Goal: Information Seeking & Learning: Find specific fact

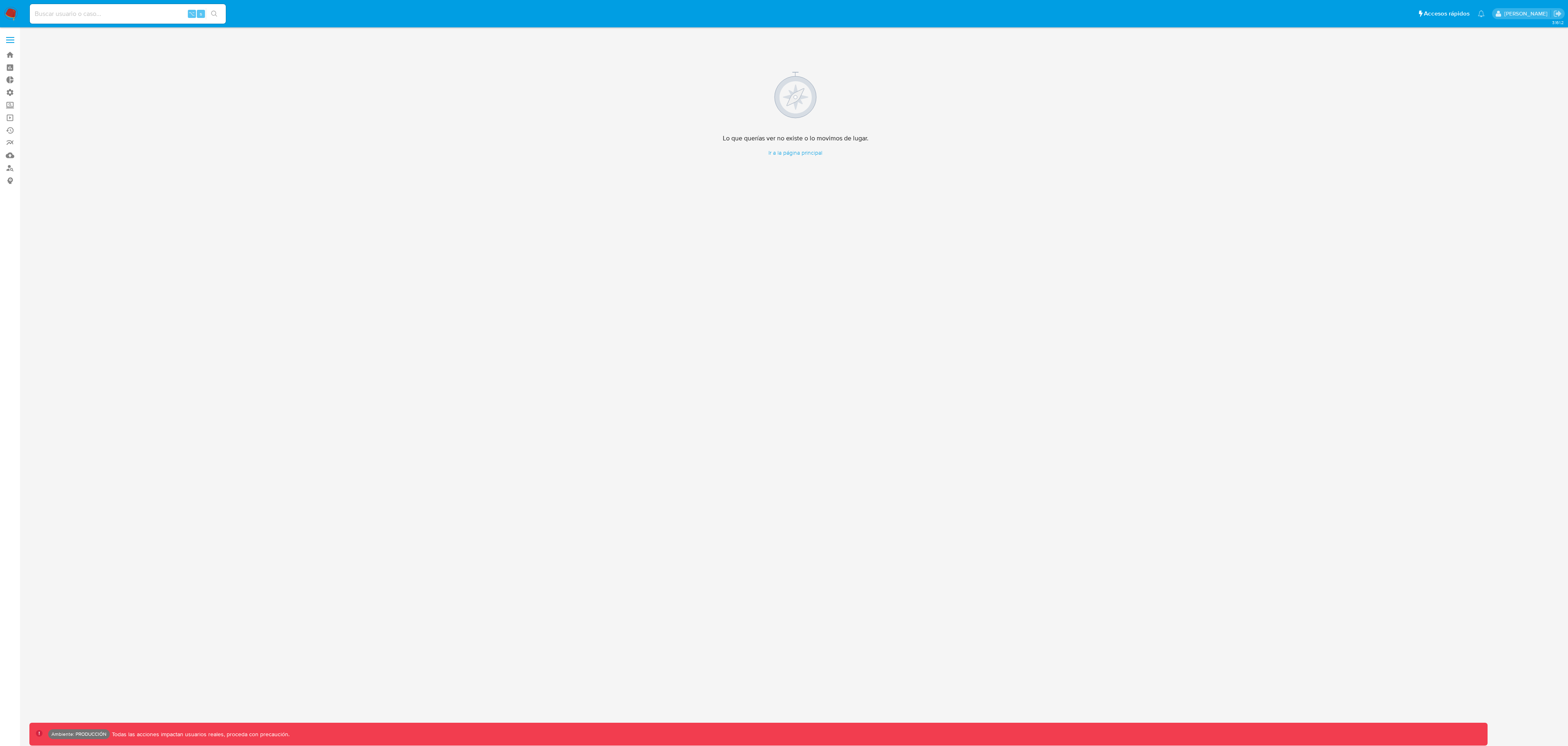
click at [153, 26] on nav "Pausado Ver notificaciones ⌥ s Accesos rápidos Presiona las siguientes teclas p…" at bounding box center [784, 13] width 1568 height 27
click at [155, 22] on div "⌥ s" at bounding box center [128, 14] width 196 height 19
click at [156, 19] on div "⌥ s" at bounding box center [128, 14] width 196 height 19
click at [161, 9] on input at bounding box center [128, 13] width 196 height 10
paste input "583779284"
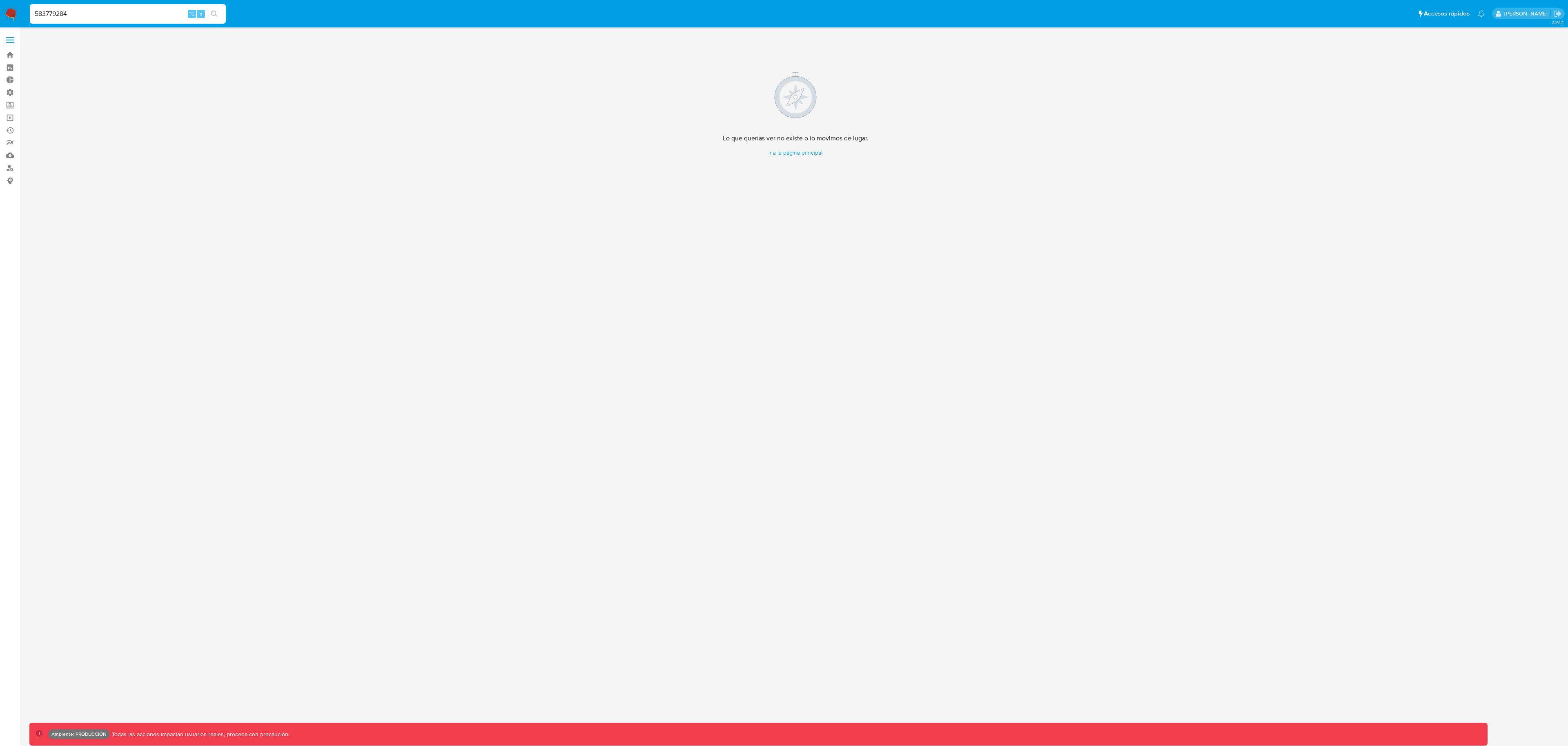
type input "583779284"
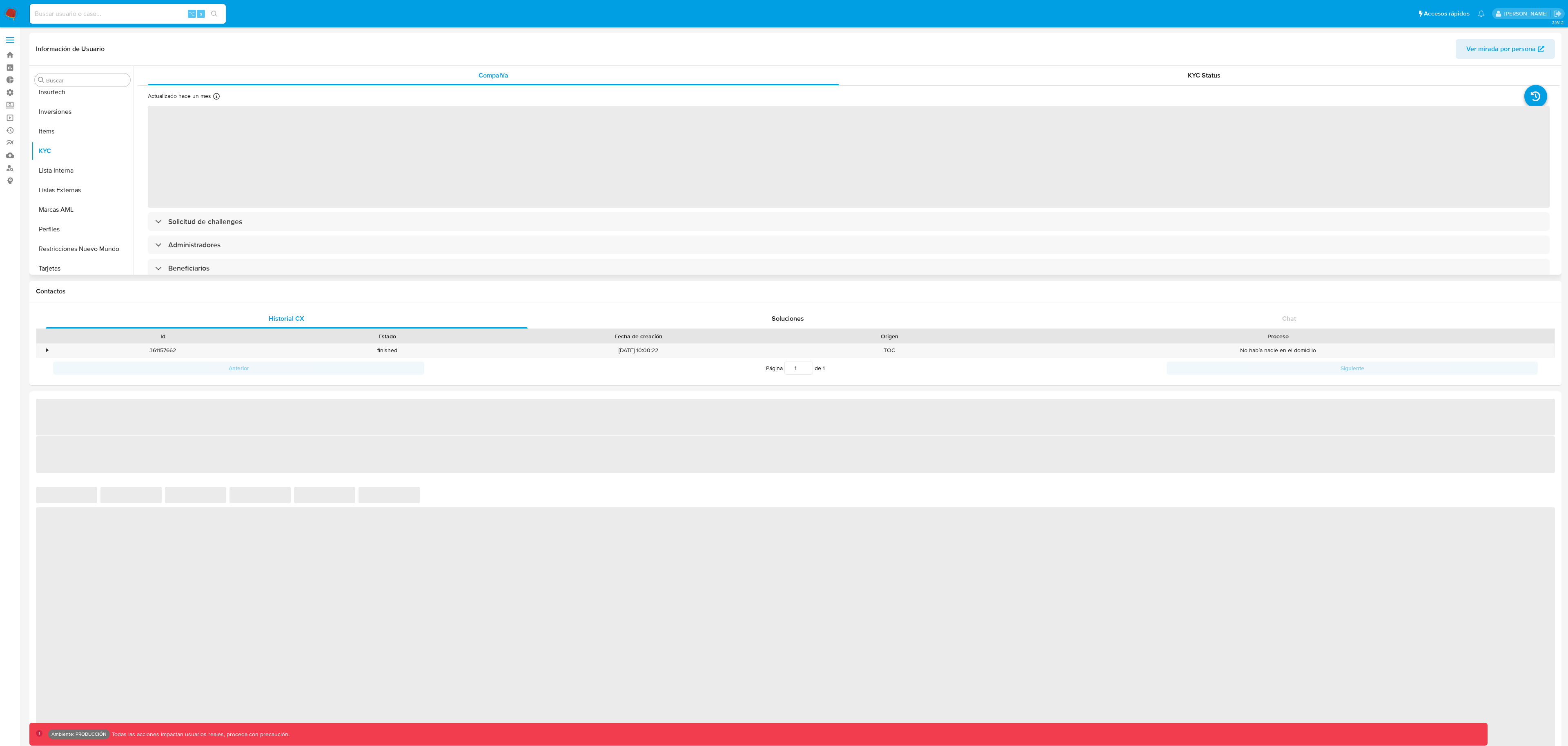
scroll to position [424, 0]
select select "10"
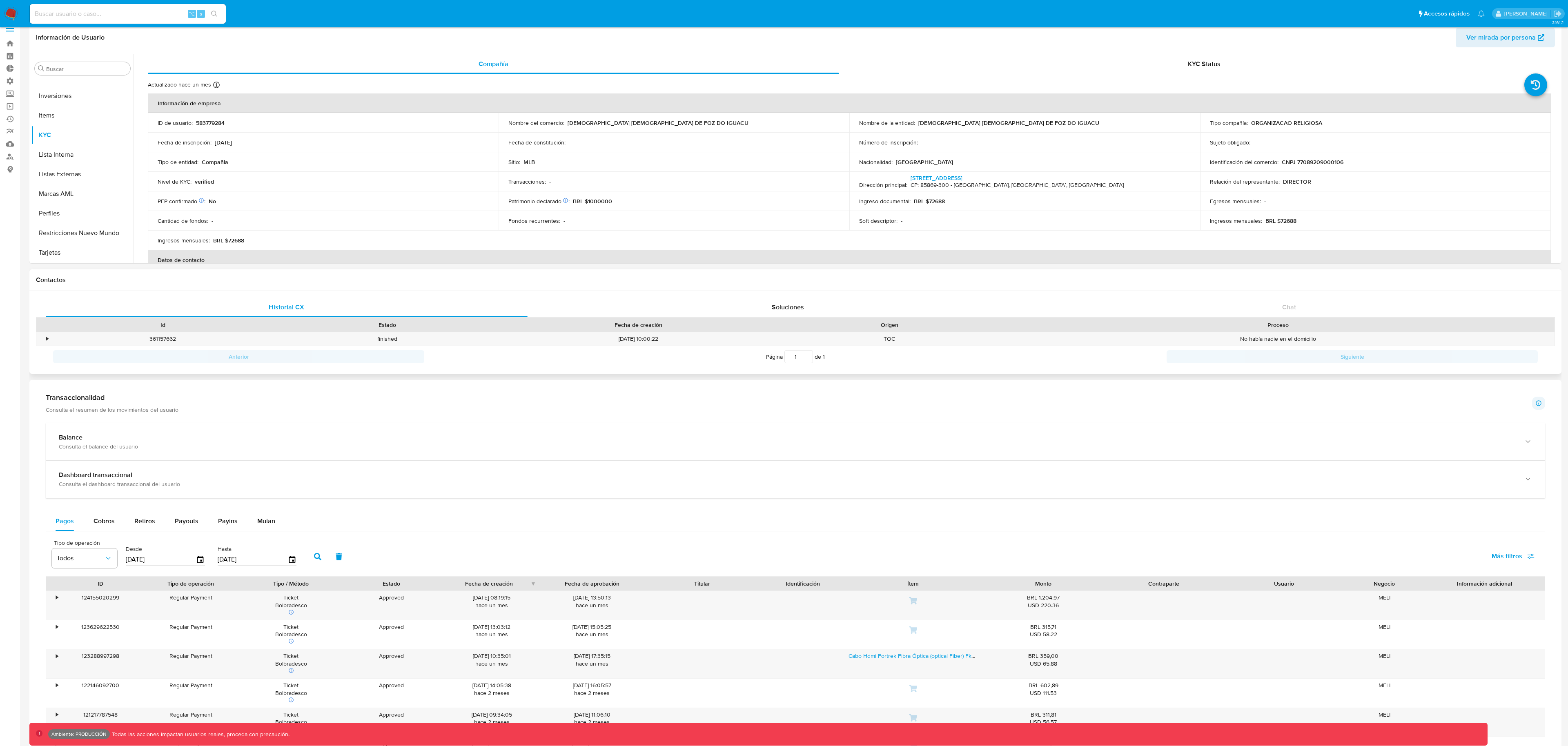
scroll to position [0, 0]
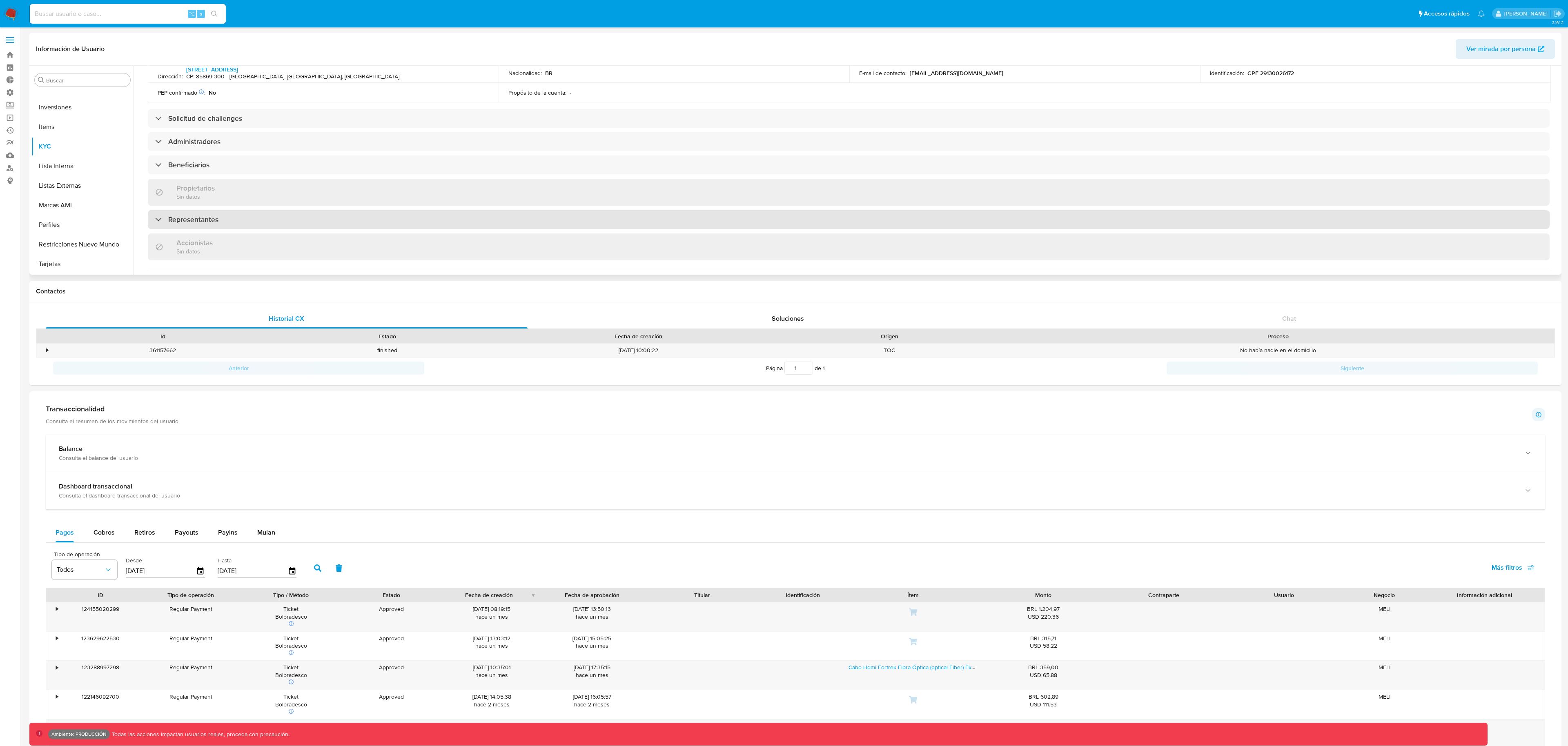
click at [211, 223] on h3 "Representantes" at bounding box center [193, 220] width 51 height 9
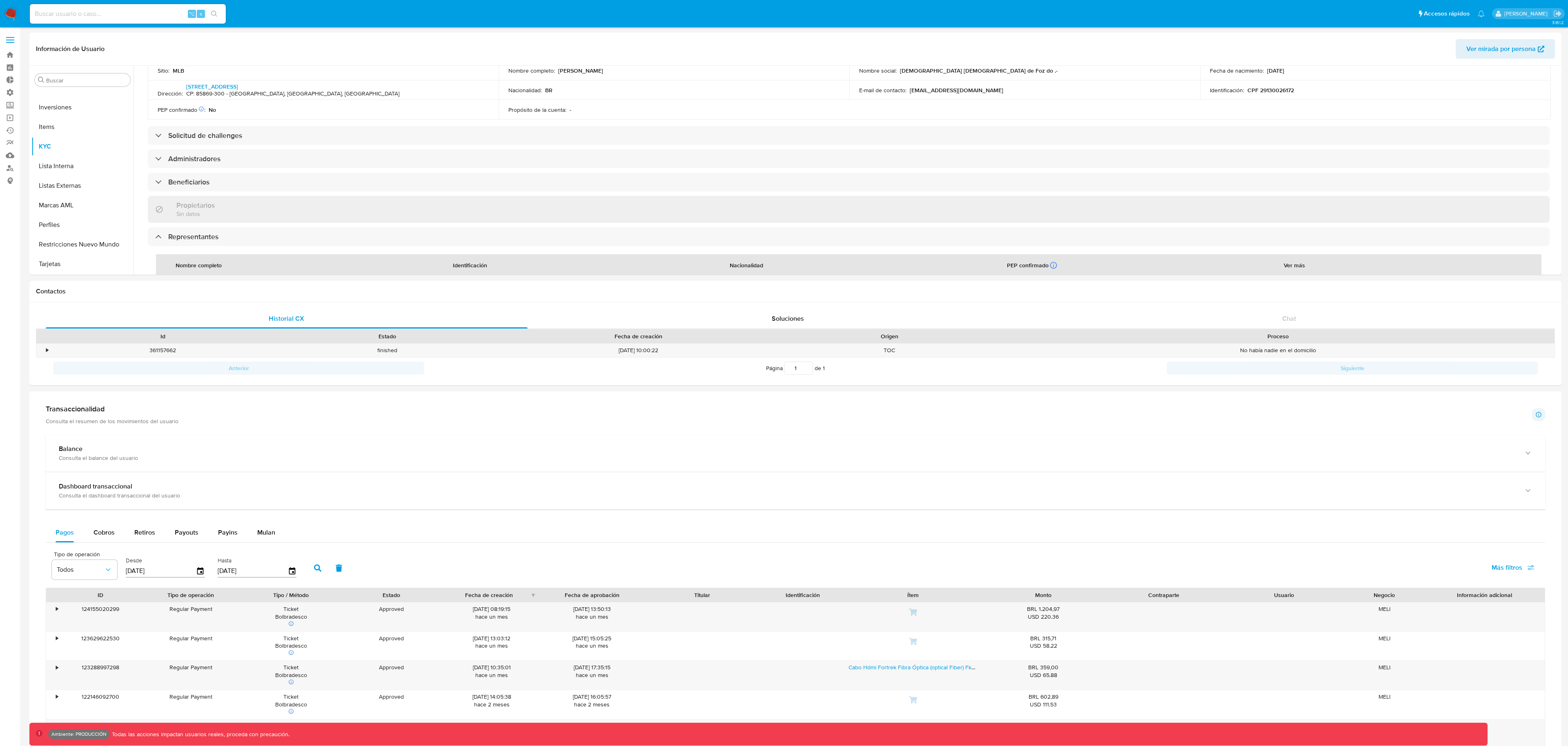
scroll to position [289, 0]
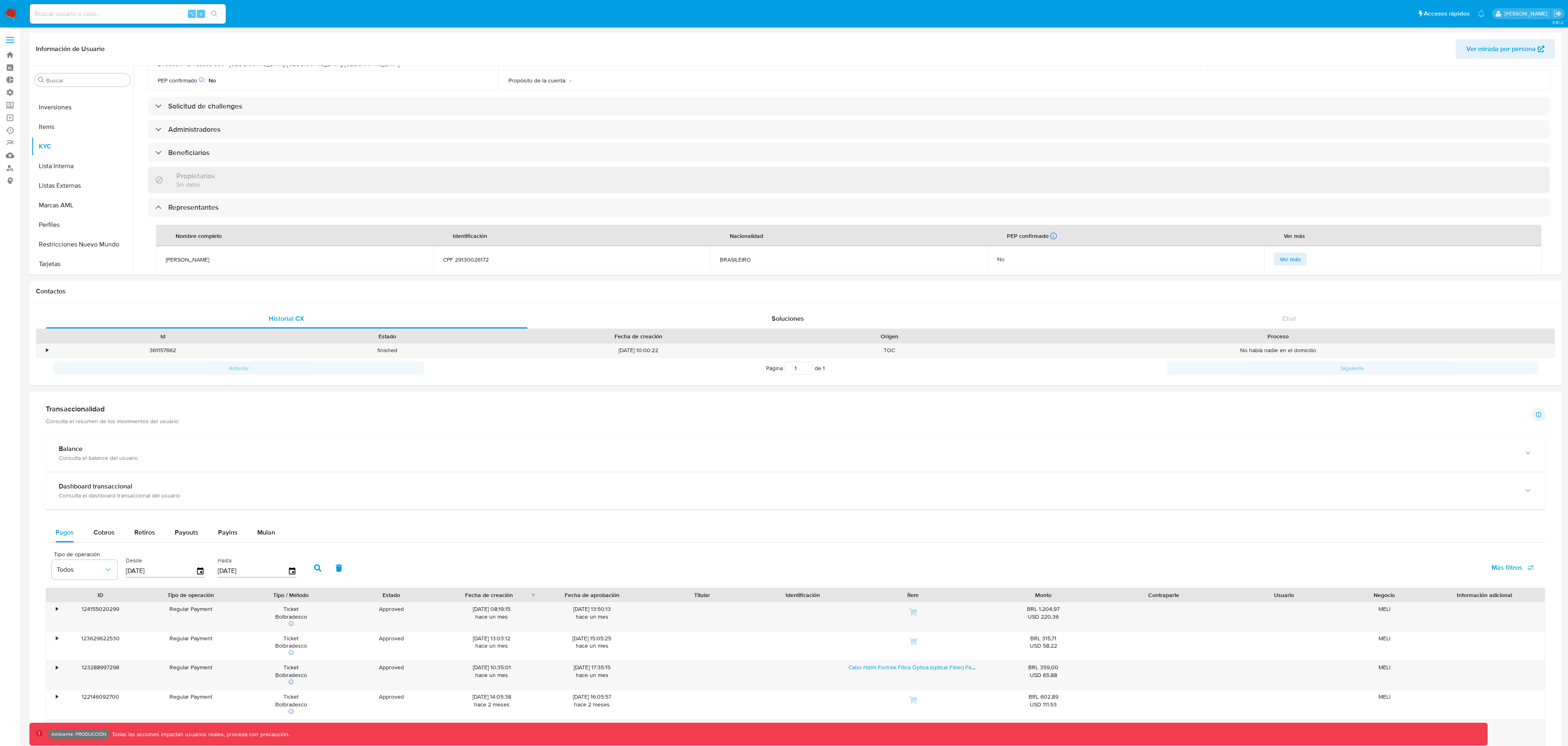
click at [141, 13] on input at bounding box center [128, 13] width 196 height 10
paste input "114424752"
type input "114424752"
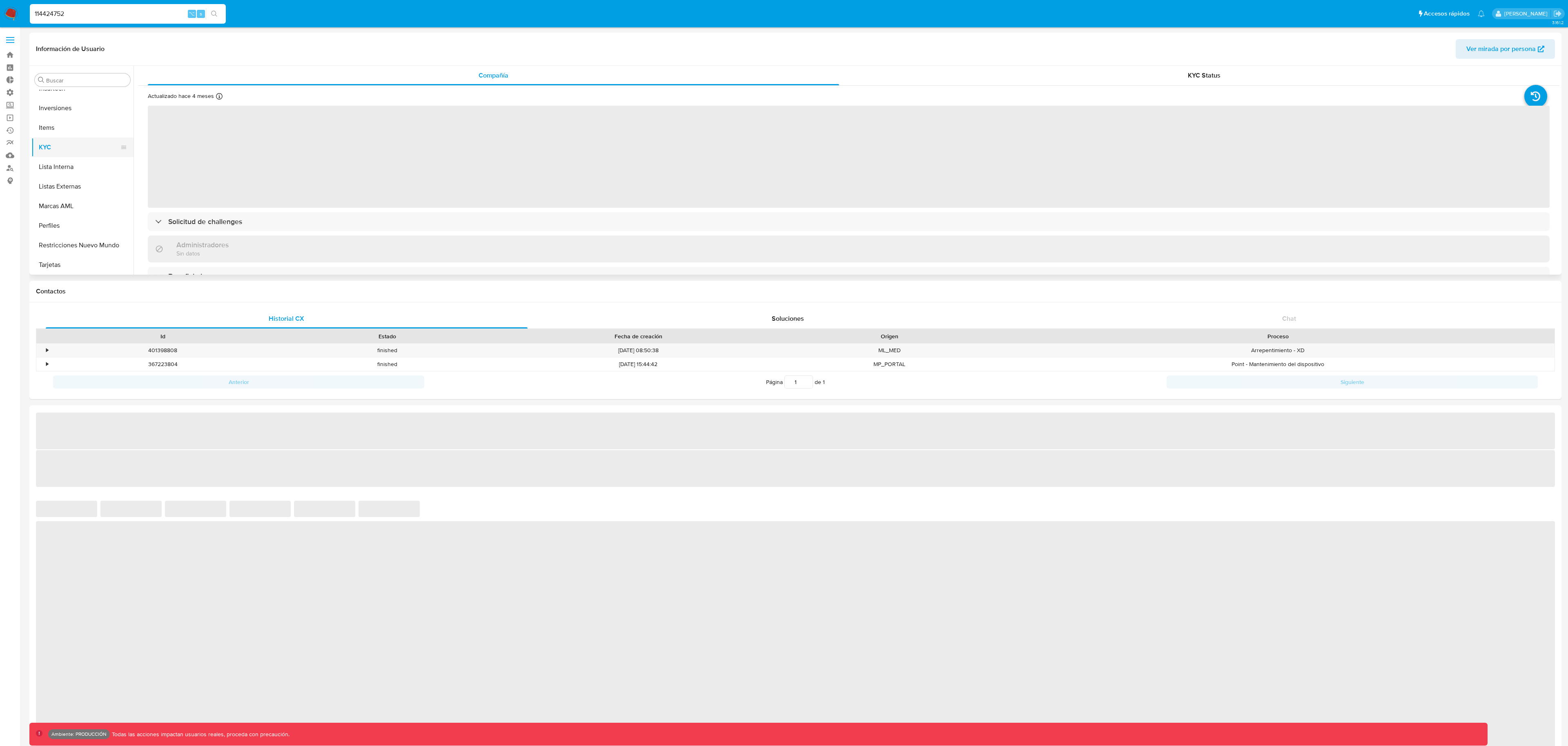
scroll to position [424, 0]
select select "10"
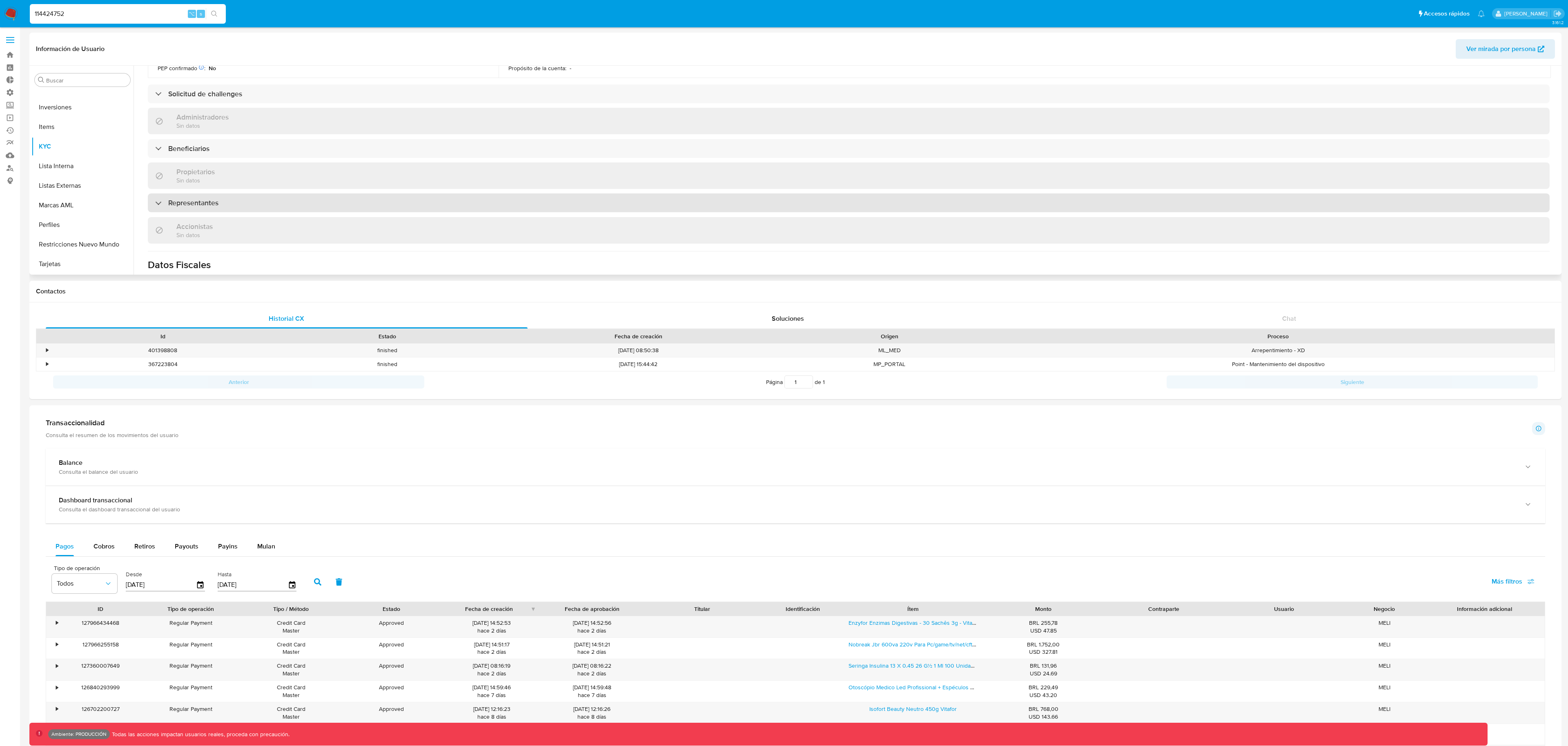
scroll to position [312, 0]
click at [205, 198] on div "Representantes" at bounding box center [849, 192] width 1402 height 19
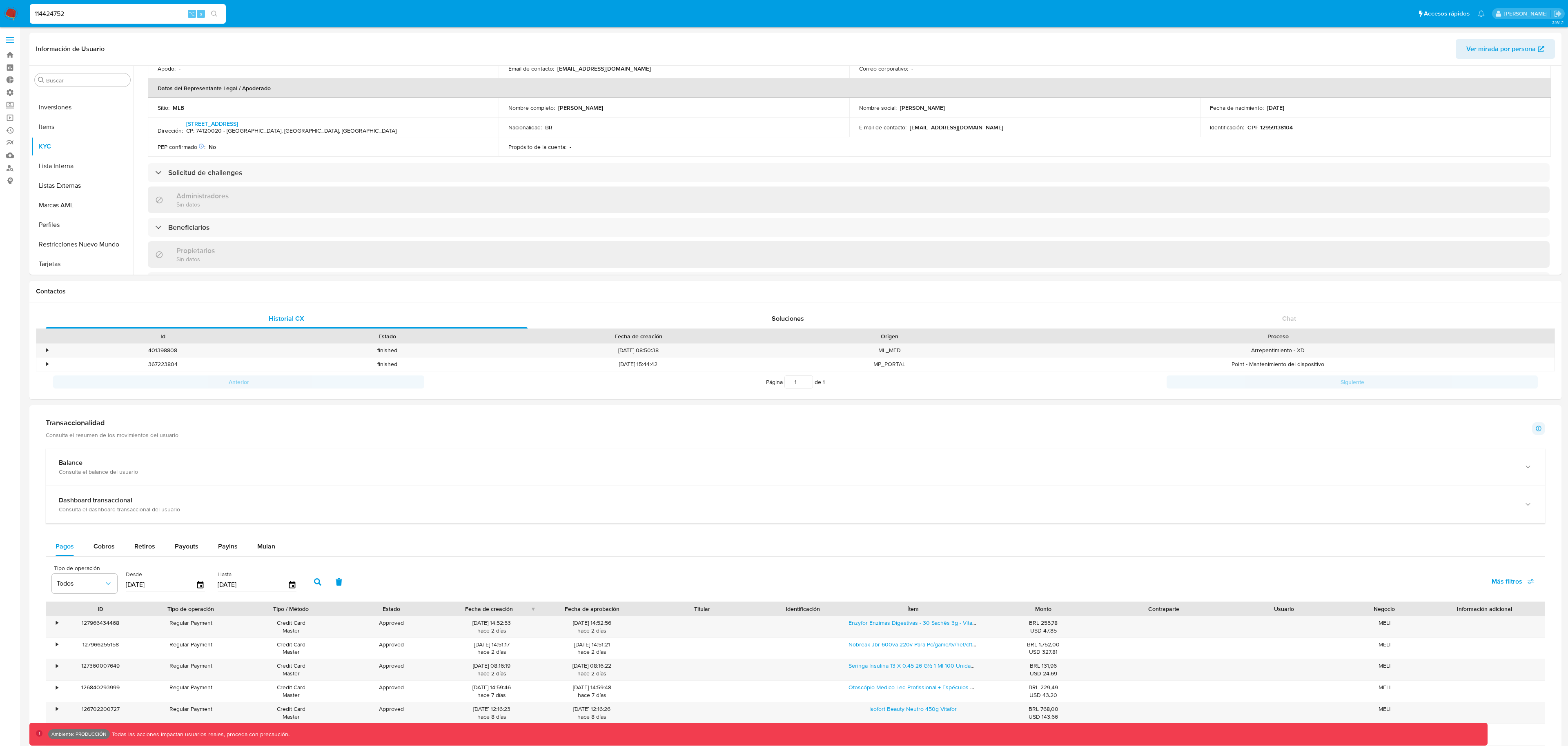
scroll to position [195, 0]
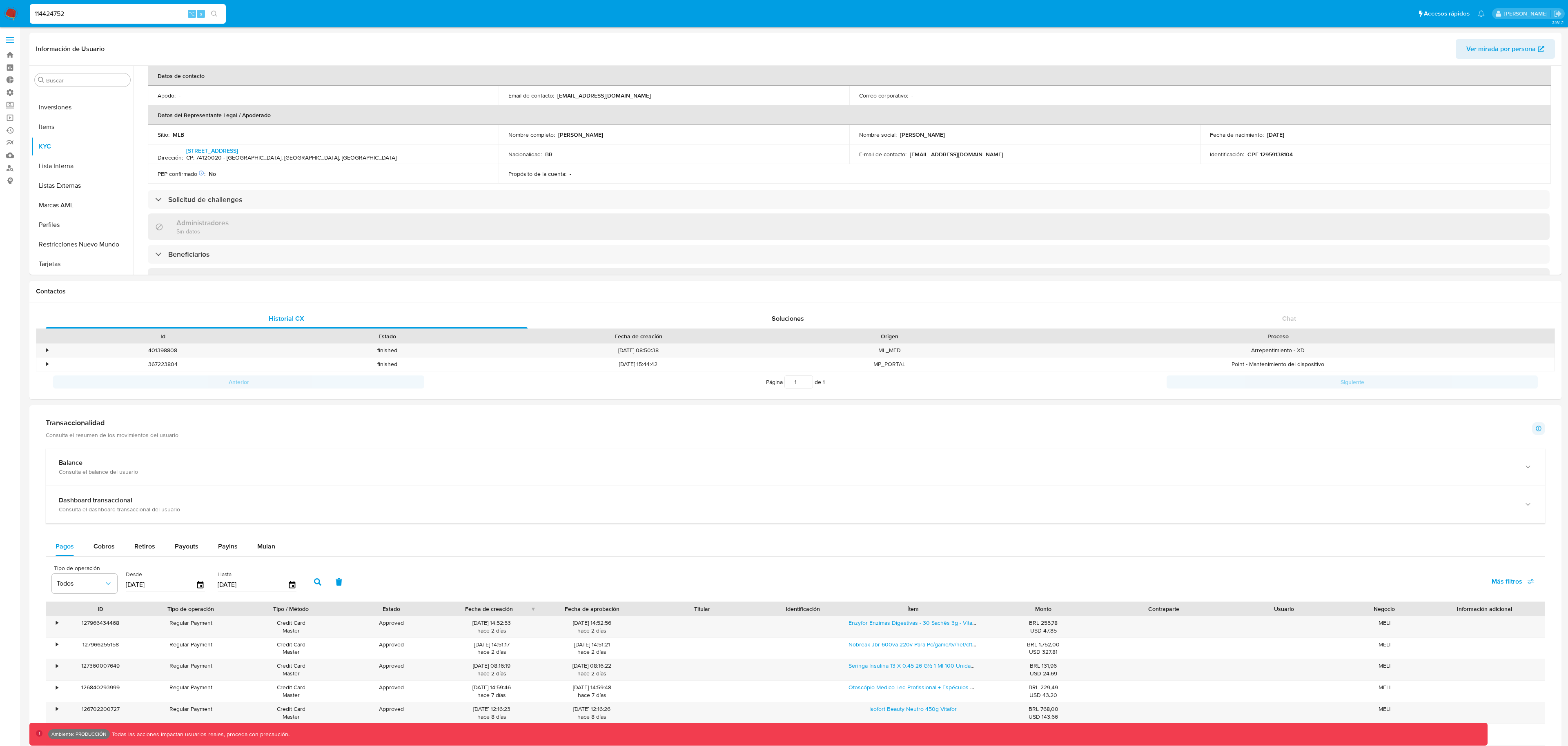
click at [127, 15] on input "114424752" at bounding box center [128, 13] width 196 height 10
paste input "7372057"
type input "73720572"
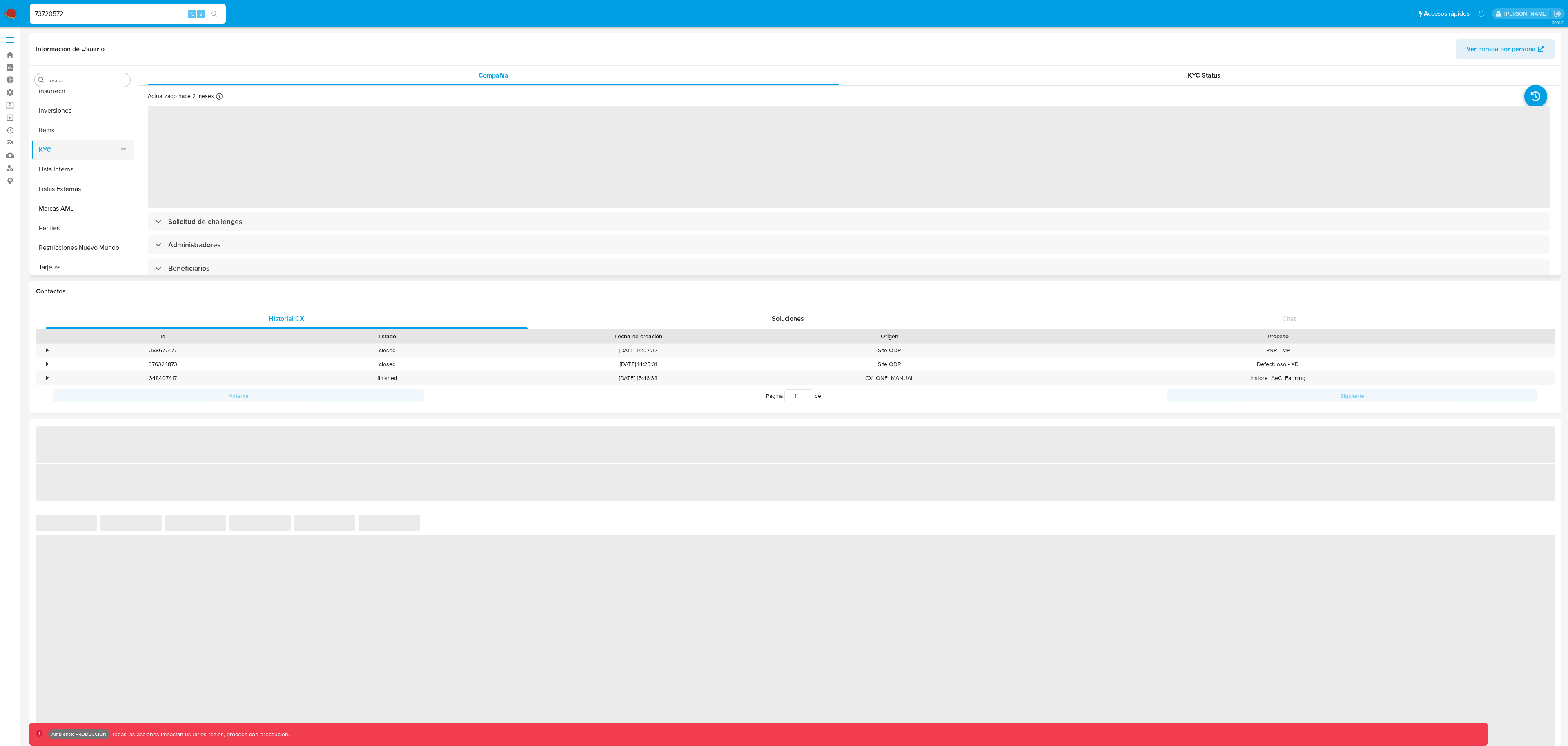
scroll to position [424, 0]
select select "10"
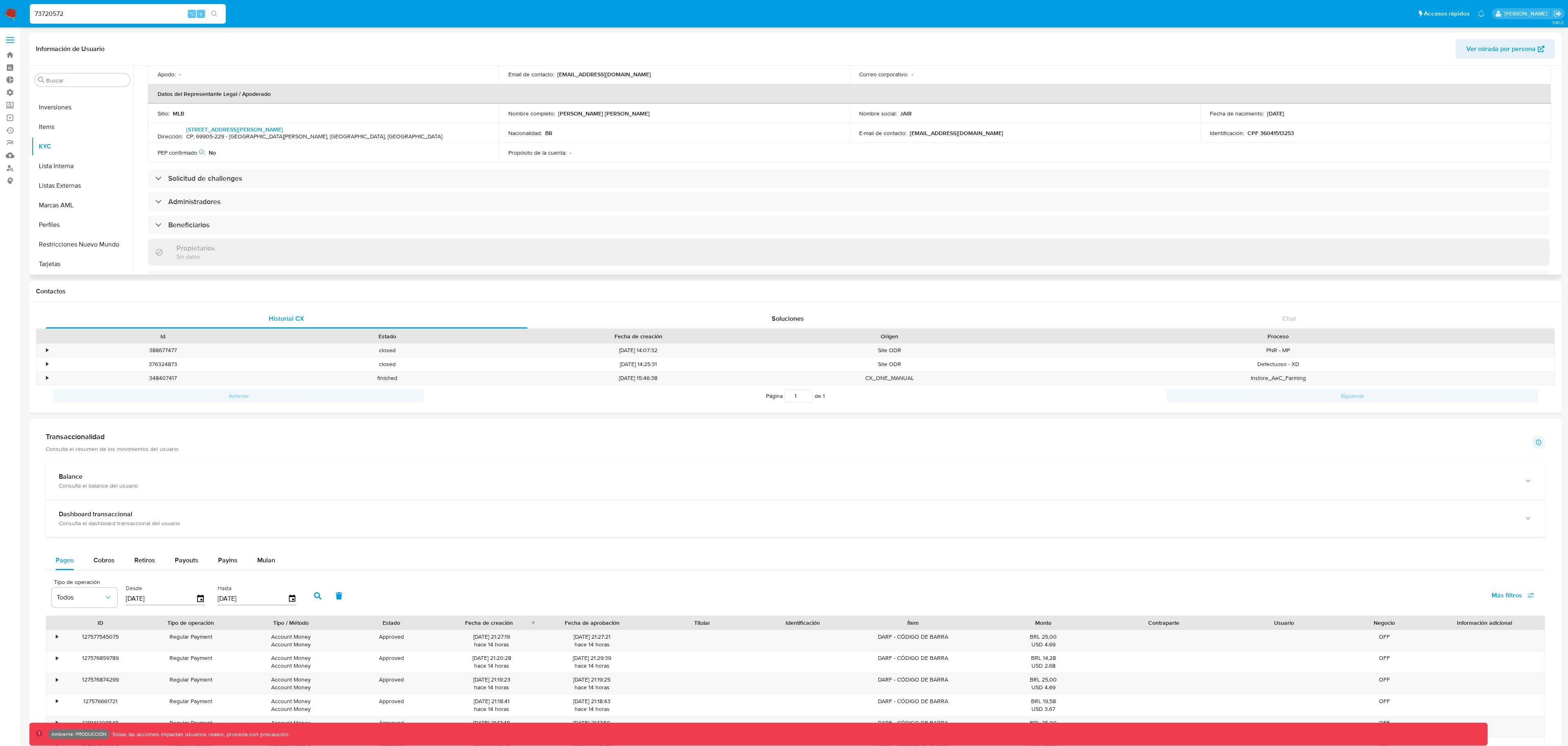
scroll to position [217, 0]
click at [130, 12] on input "73720572" at bounding box center [128, 13] width 196 height 10
paste input "583779284"
type input "583779284"
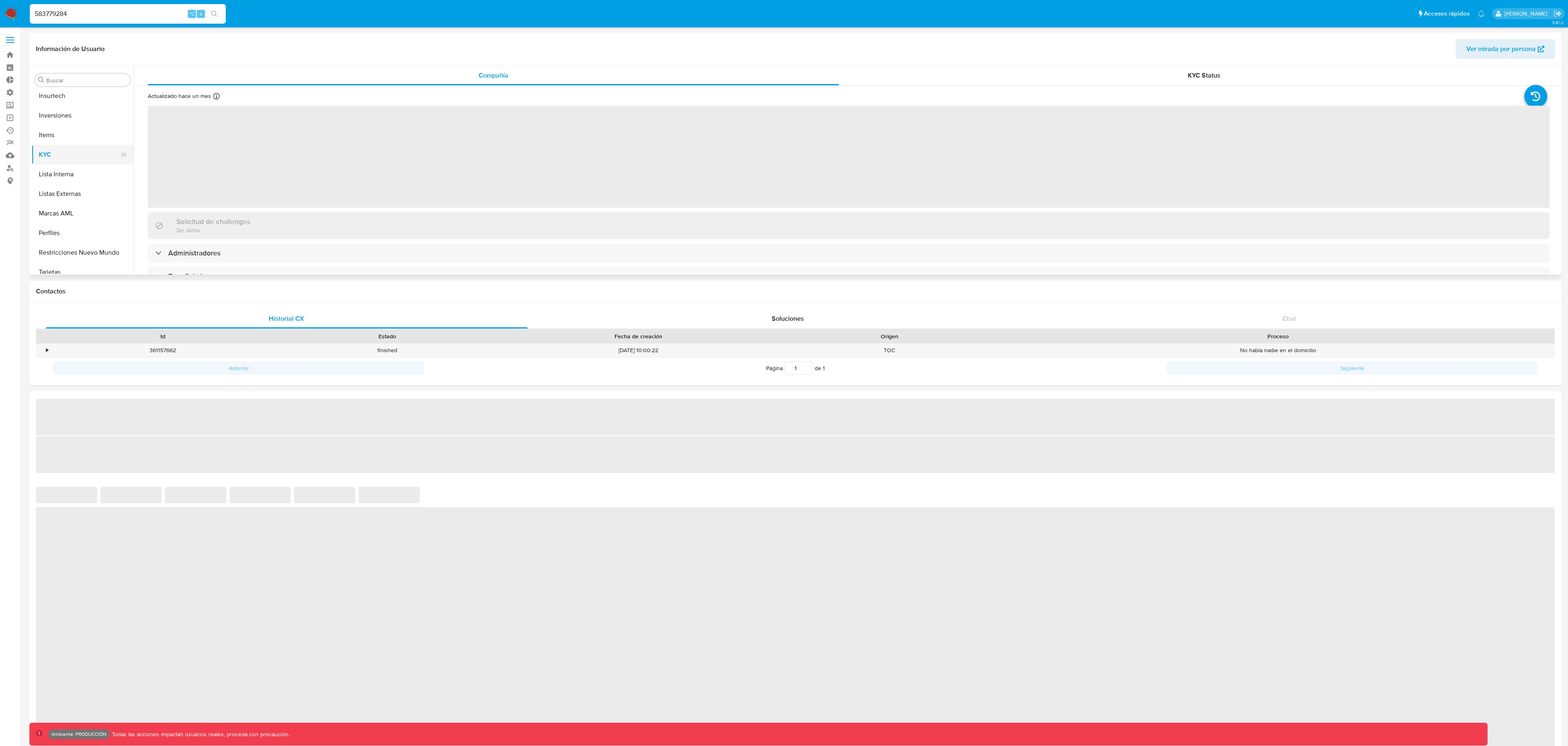
scroll to position [424, 0]
select select "10"
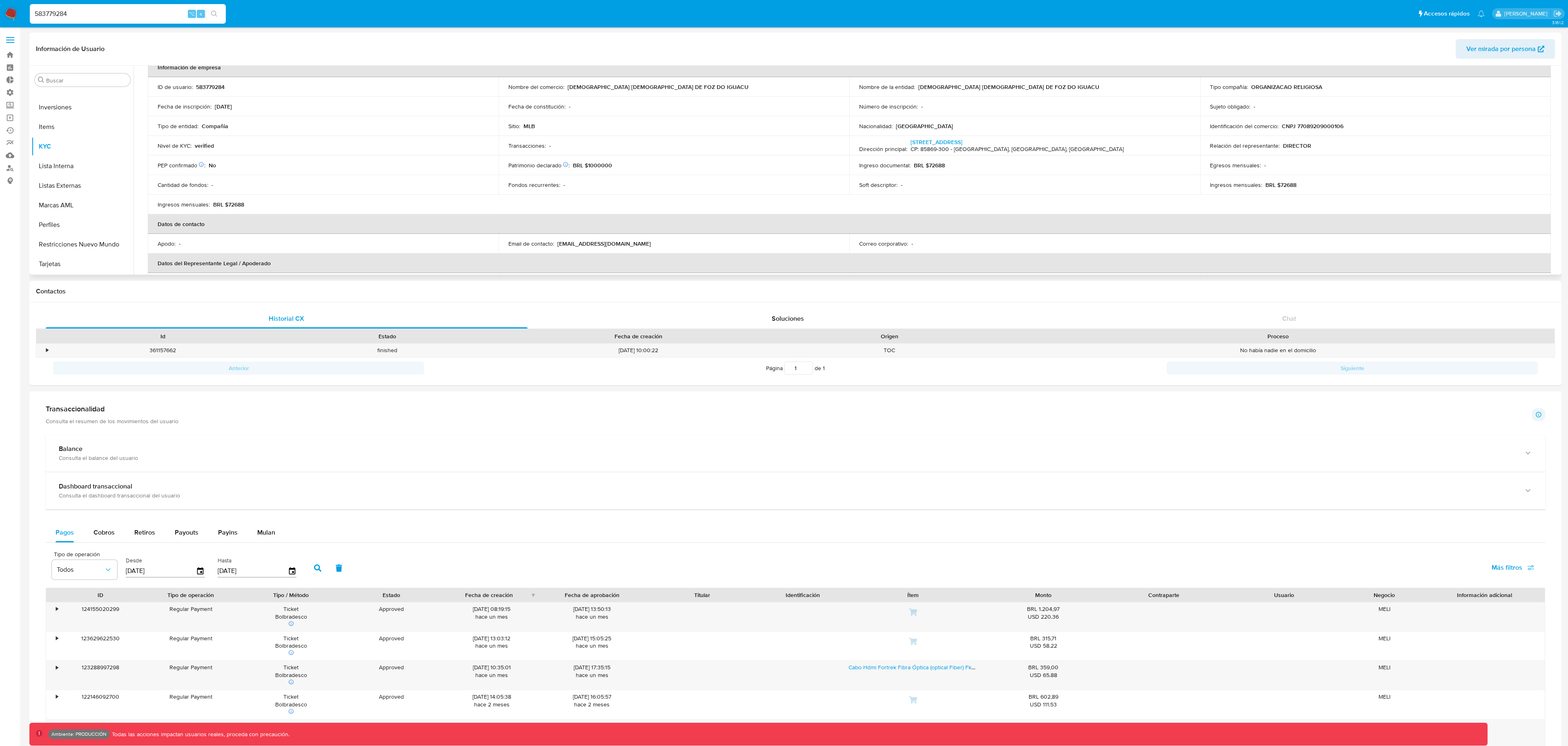
scroll to position [0, 0]
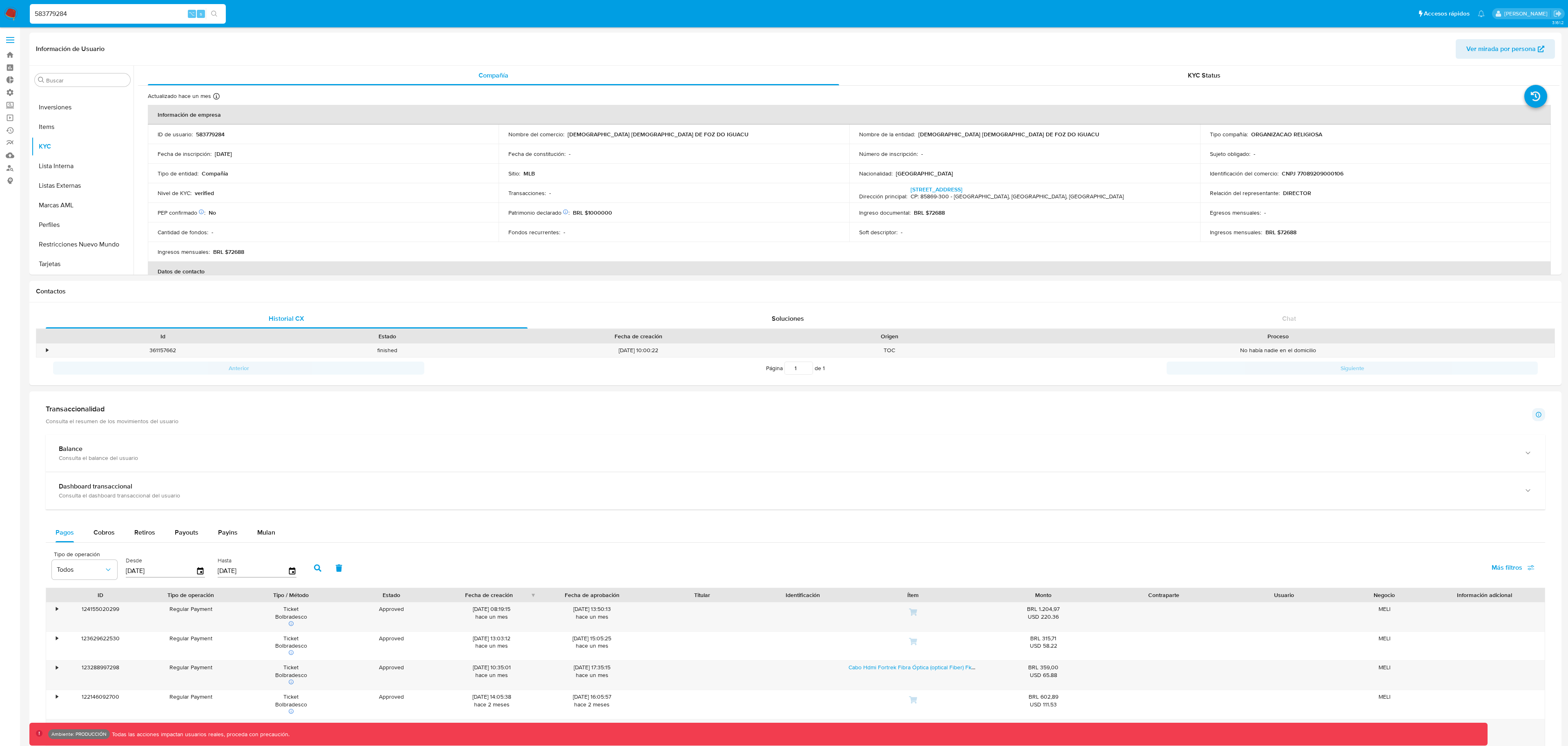
click at [110, 10] on input "583779284" at bounding box center [128, 13] width 196 height 10
paste input "1178316745"
type input "1178316745"
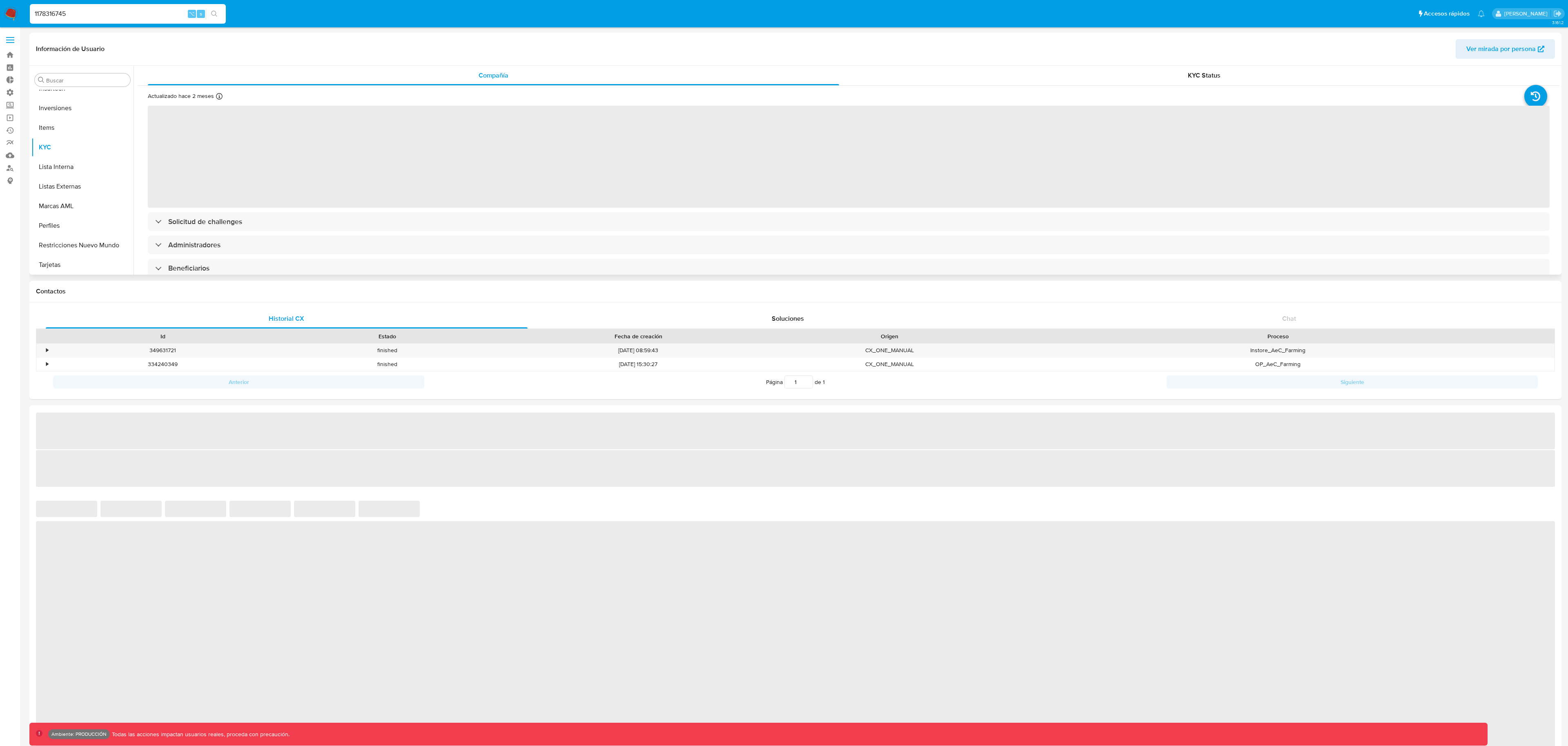
scroll to position [424, 0]
select select "10"
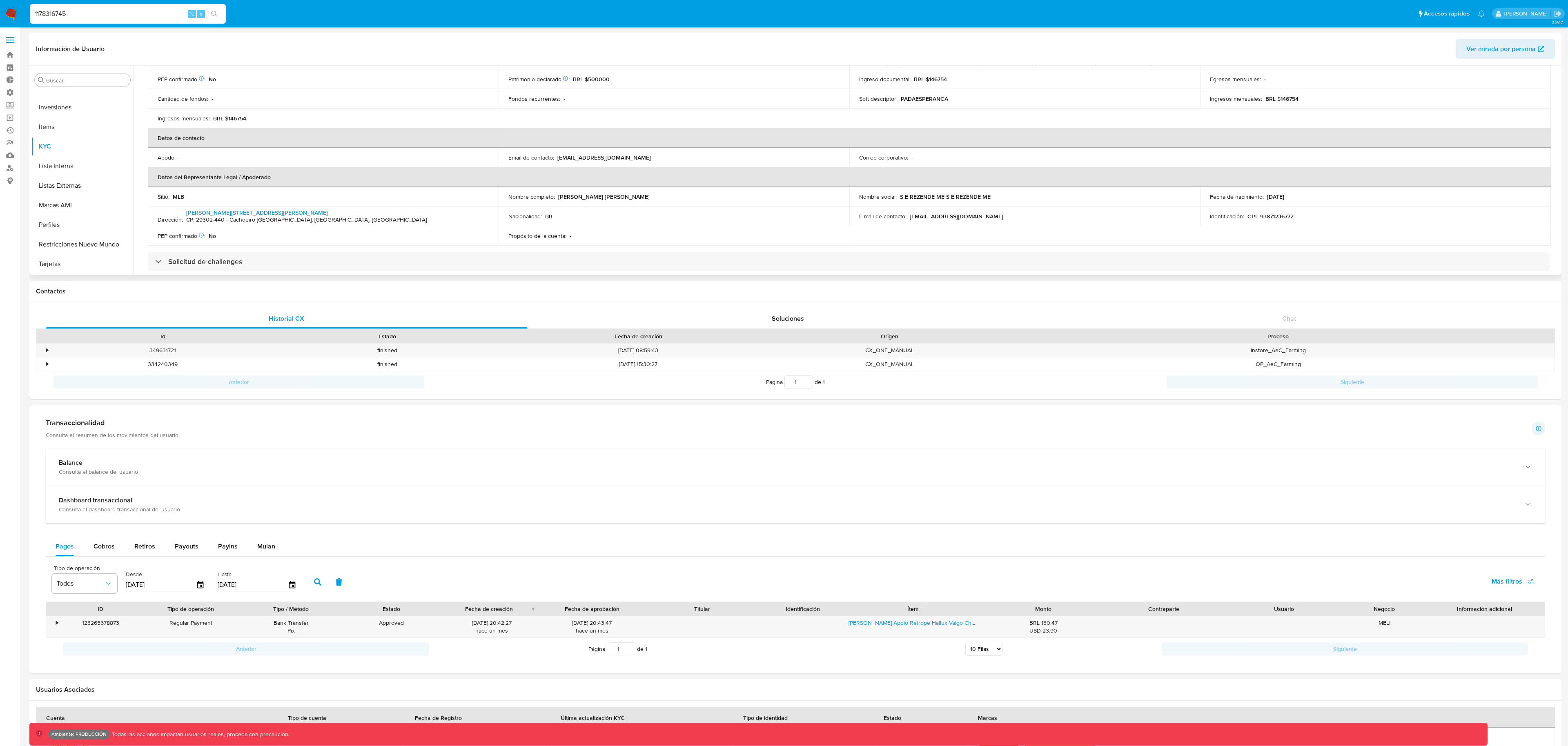
scroll to position [195, 0]
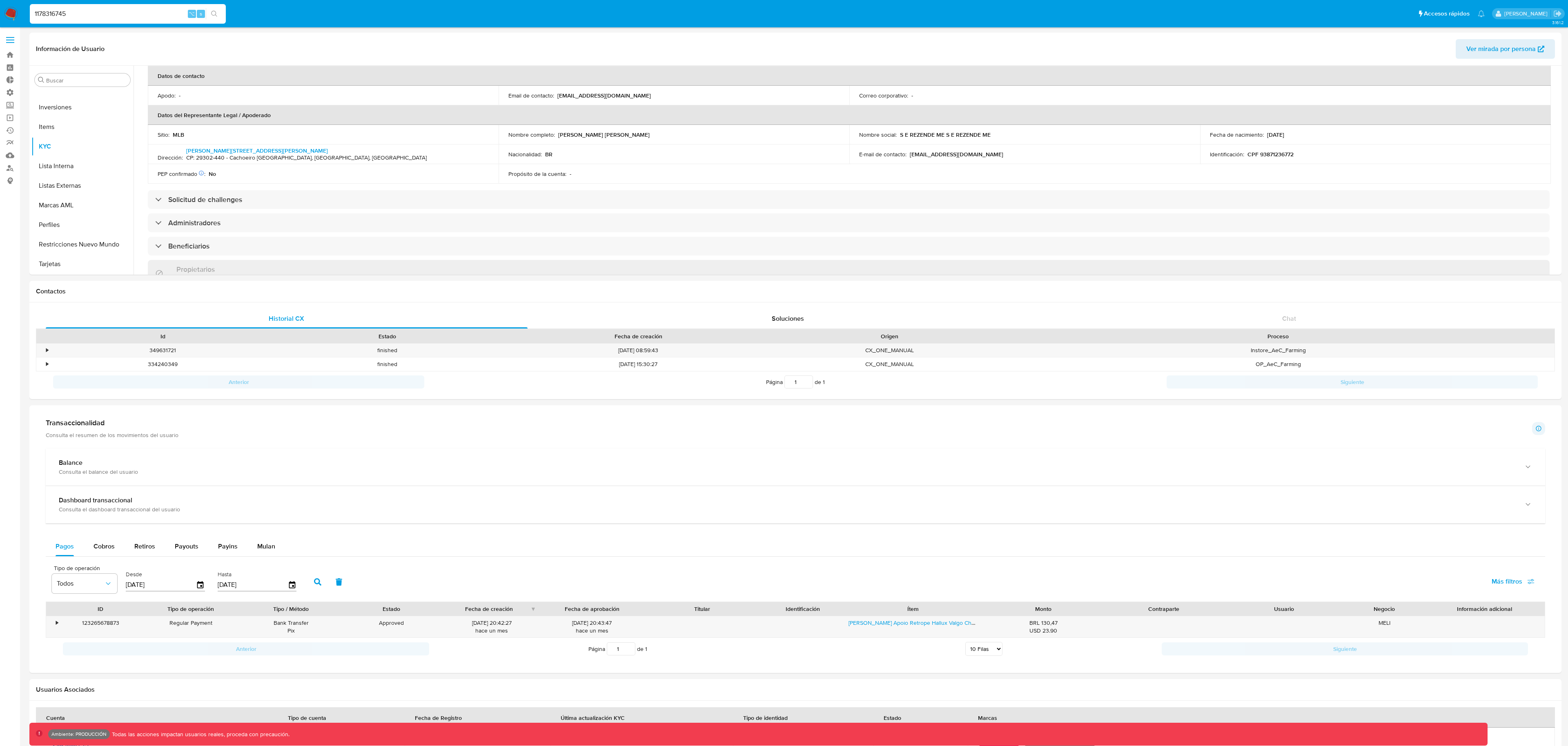
click at [135, 13] on input "1178316745" at bounding box center [128, 13] width 196 height 10
paste input "936896142"
type input "1936896142"
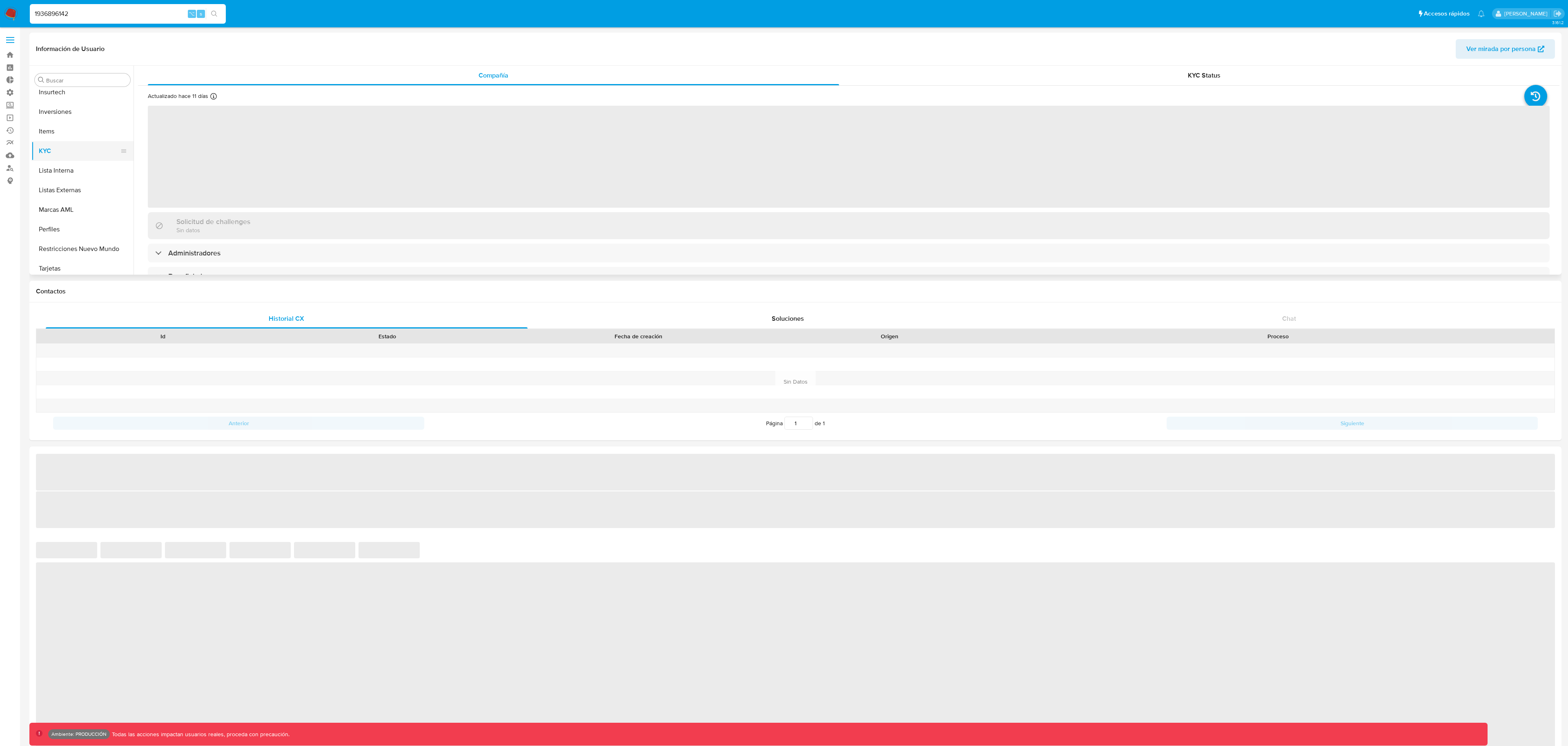
scroll to position [424, 0]
select select "10"
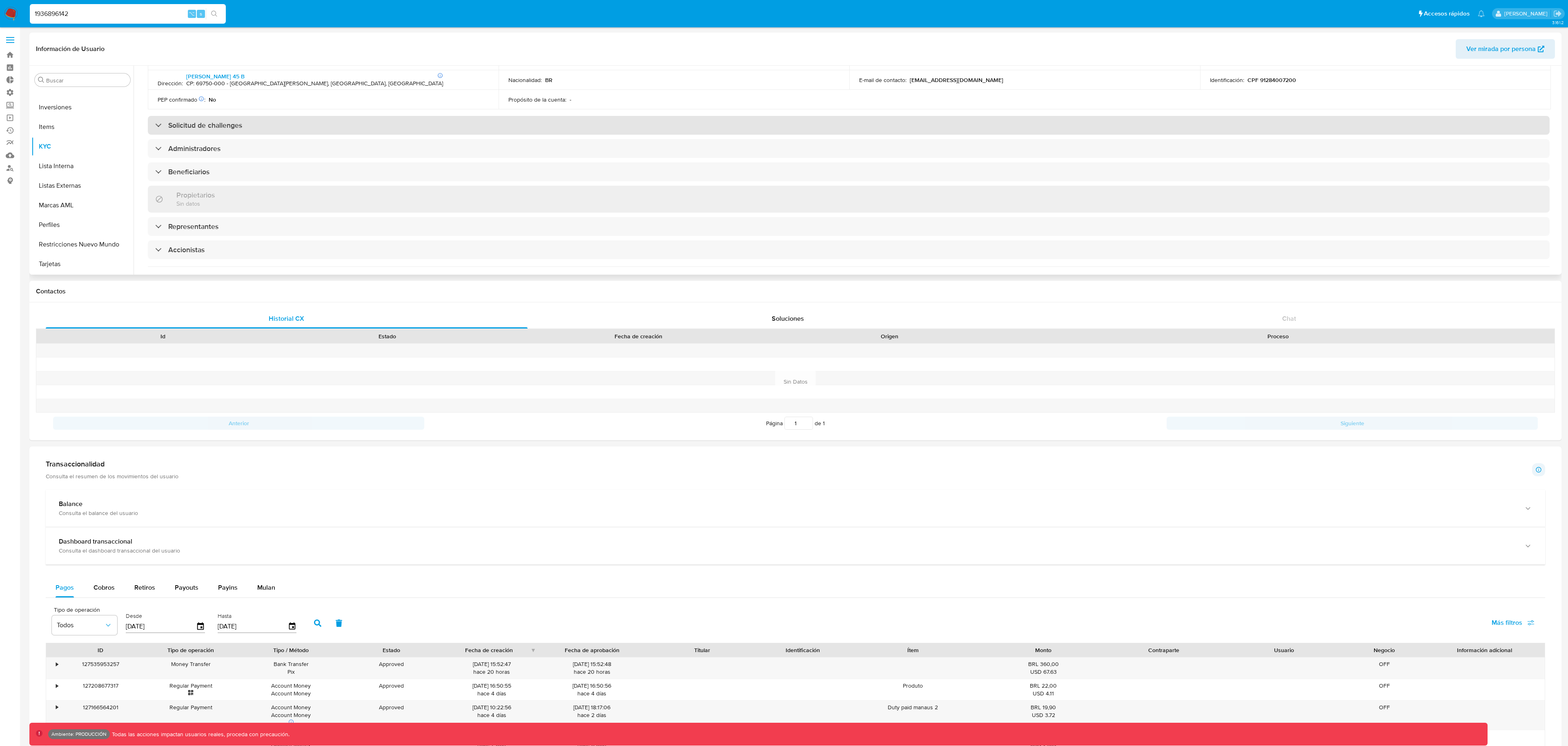
scroll to position [299, 0]
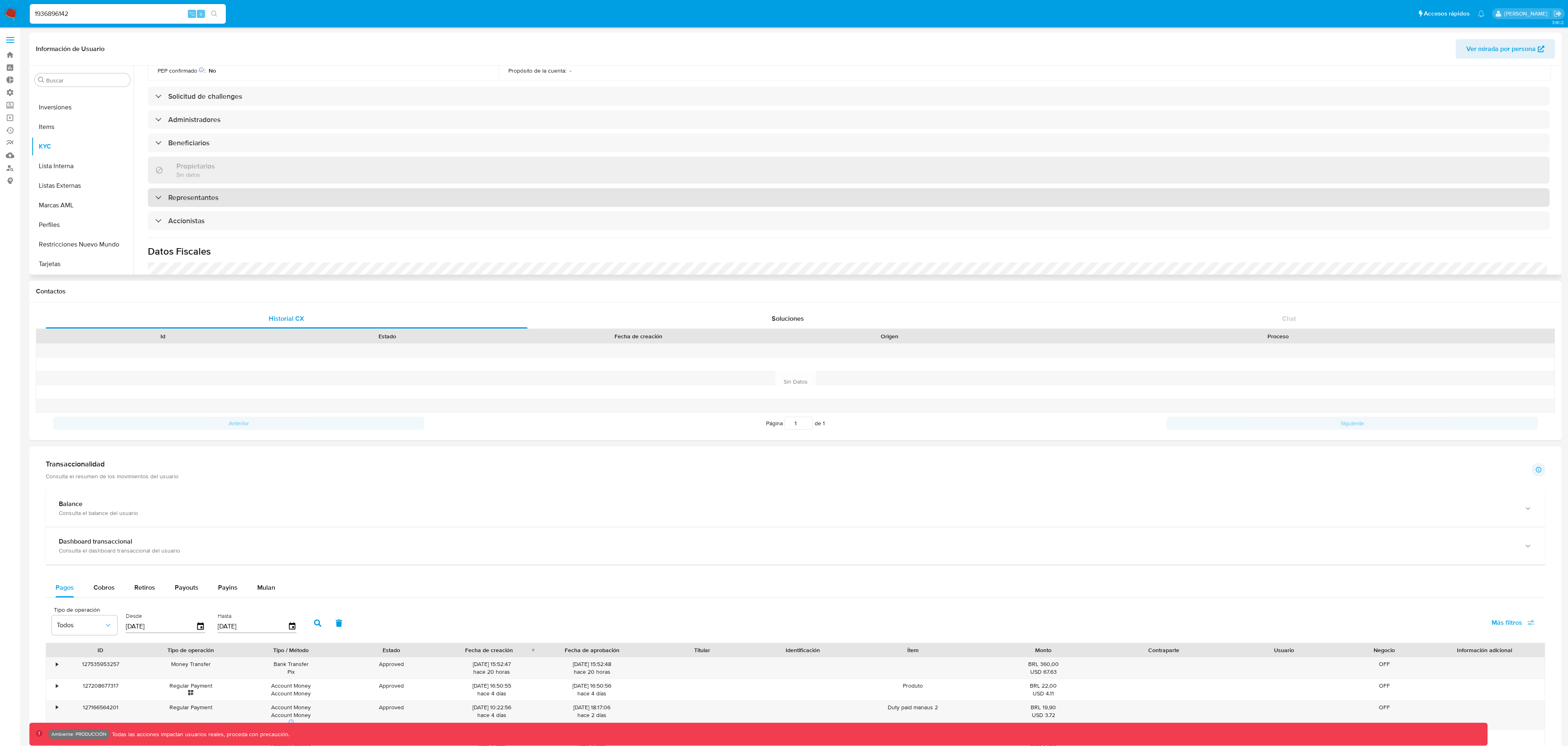
click at [193, 193] on div "Representantes" at bounding box center [849, 197] width 1402 height 19
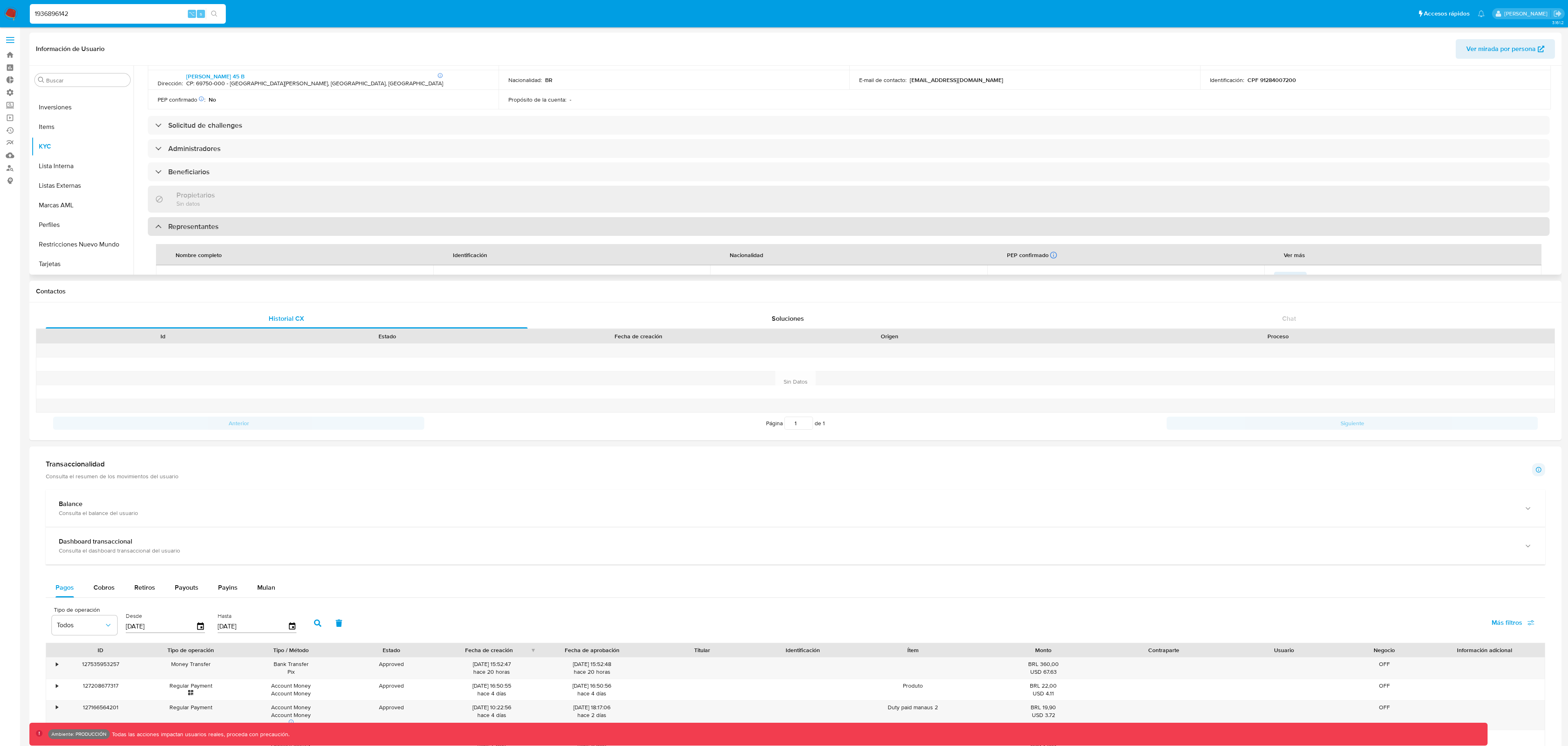
scroll to position [366, 0]
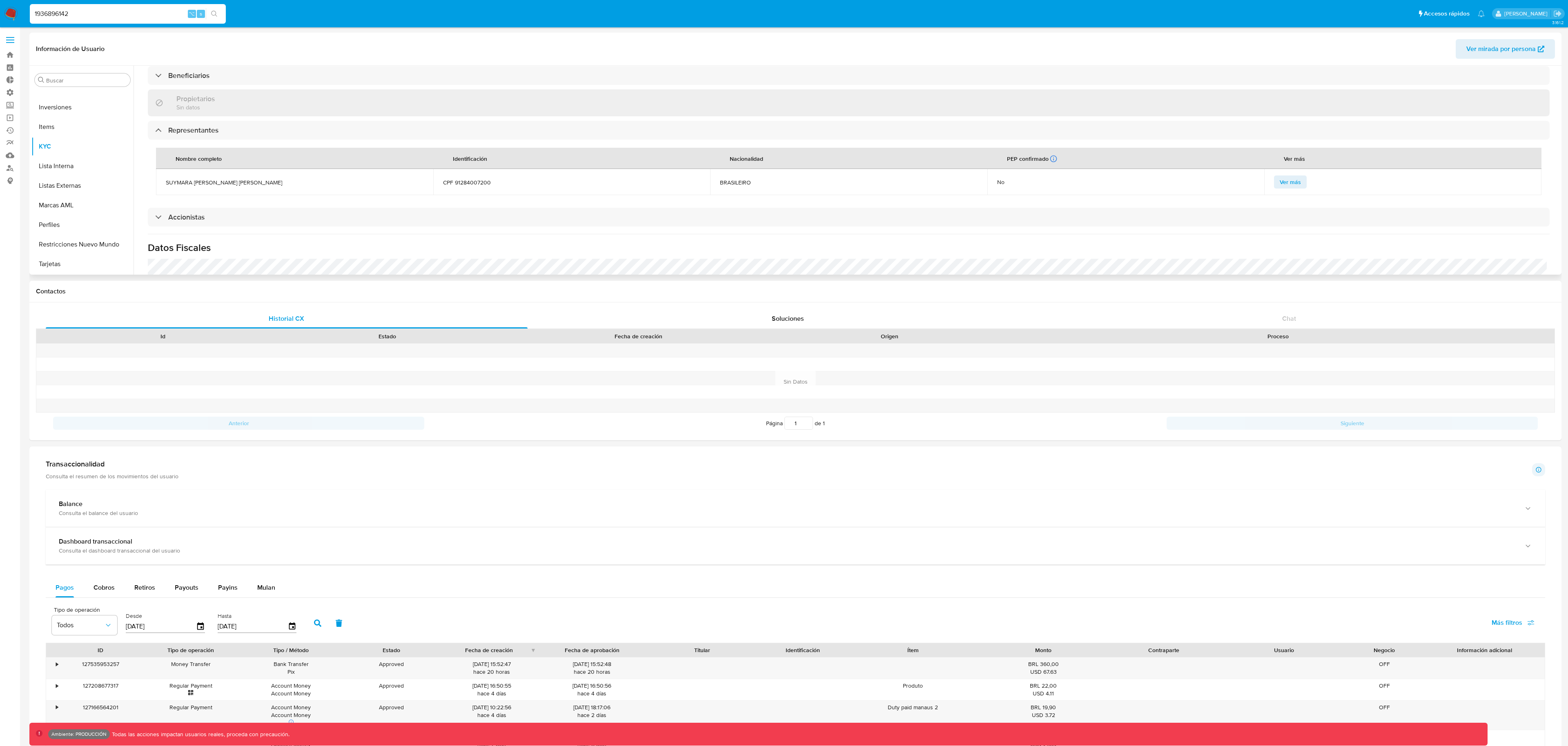
click at [1276, 187] on button "Ver más" at bounding box center [1290, 181] width 33 height 13
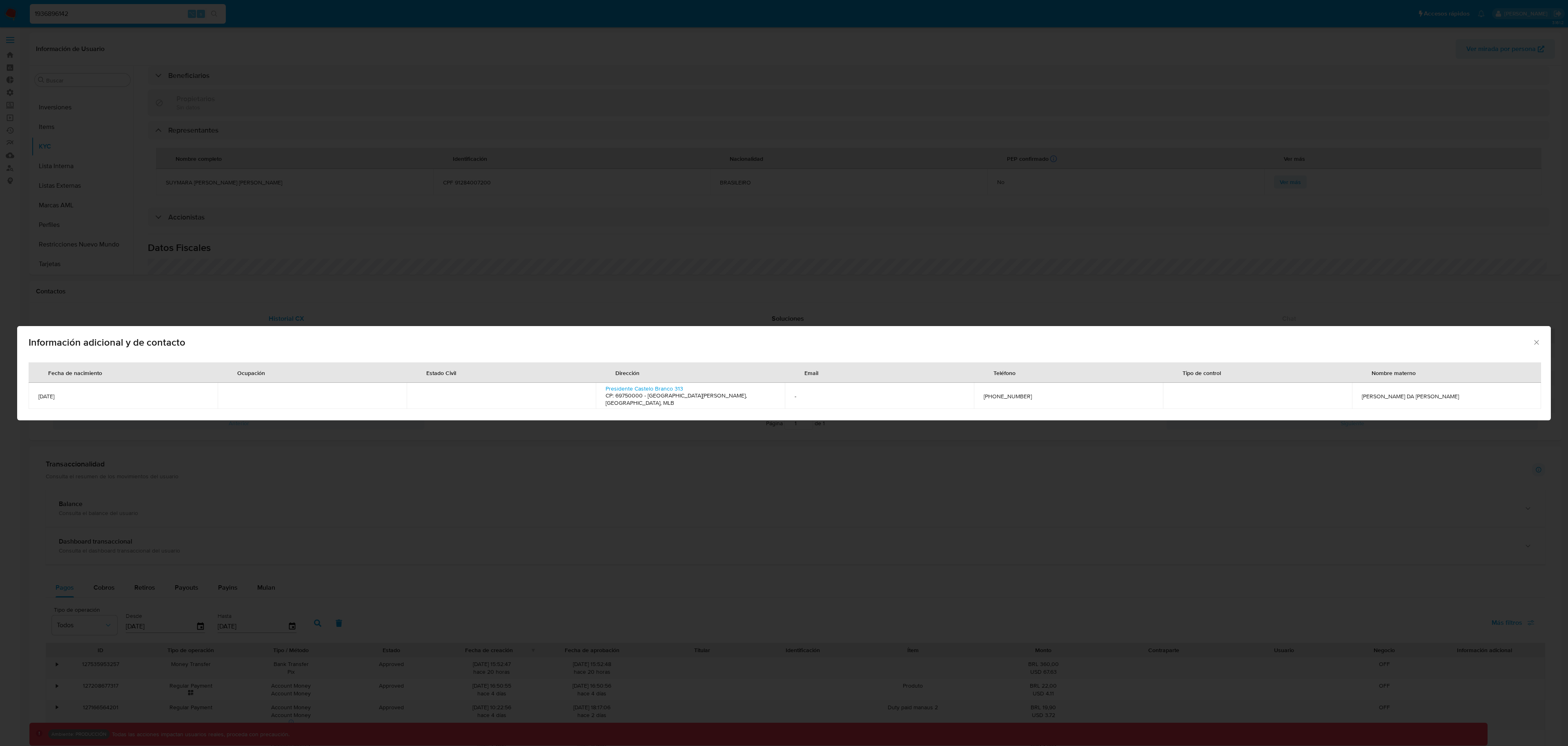
click at [1533, 338] on div "Información adicional y de contacto" at bounding box center [784, 341] width 1534 height 30
click at [1531, 347] on span "Información adicional y de contacto" at bounding box center [780, 343] width 1504 height 10
click at [1535, 342] on icon "Cerrar" at bounding box center [1536, 342] width 8 height 8
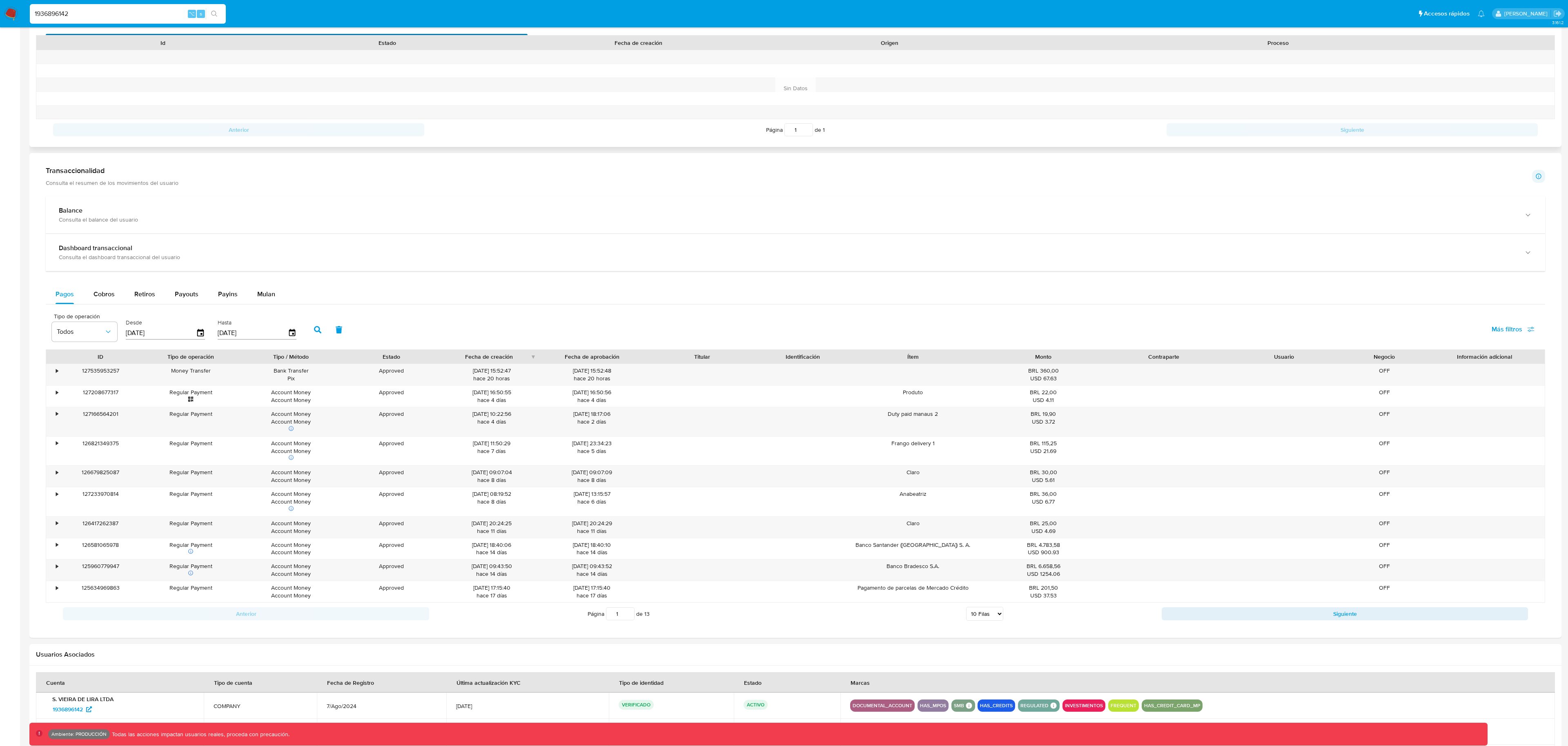
scroll to position [389, 0]
